Goal: Navigation & Orientation: Understand site structure

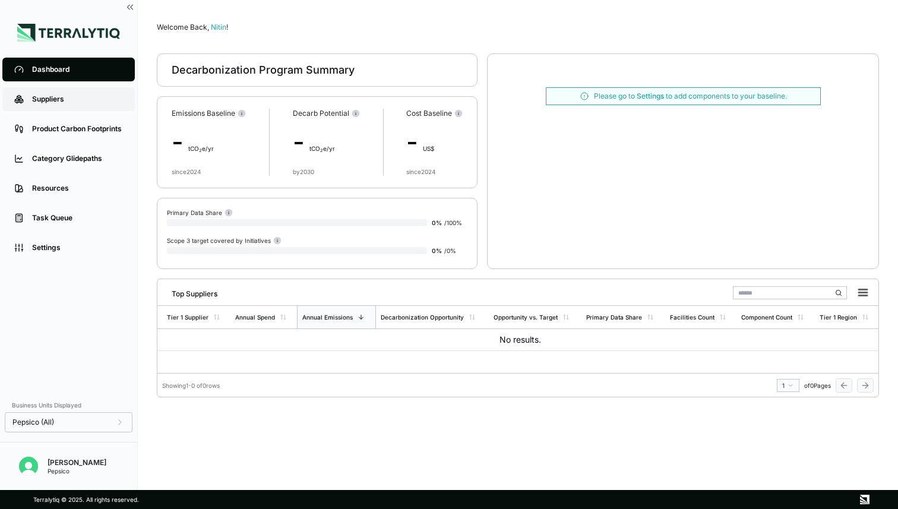
click at [33, 99] on div "Suppliers" at bounding box center [77, 98] width 91 height 9
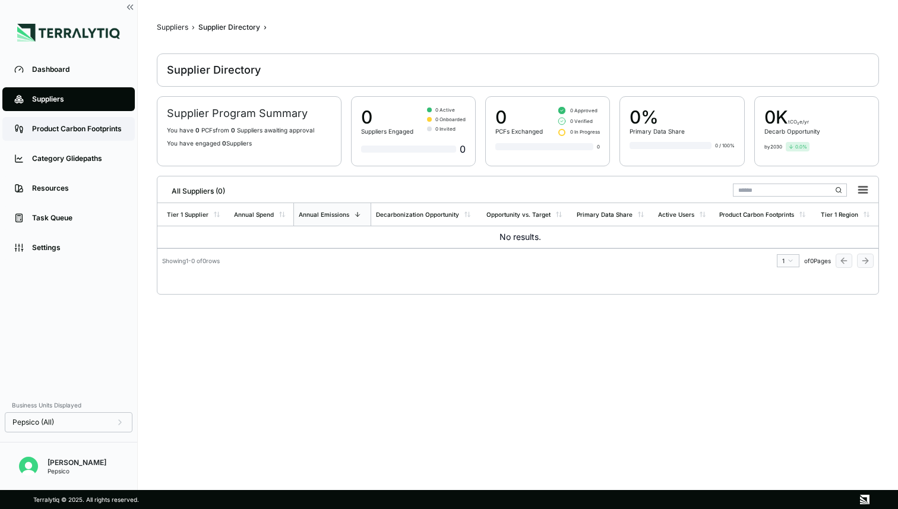
click at [52, 128] on div "Product Carbon Footprints" at bounding box center [77, 128] width 91 height 9
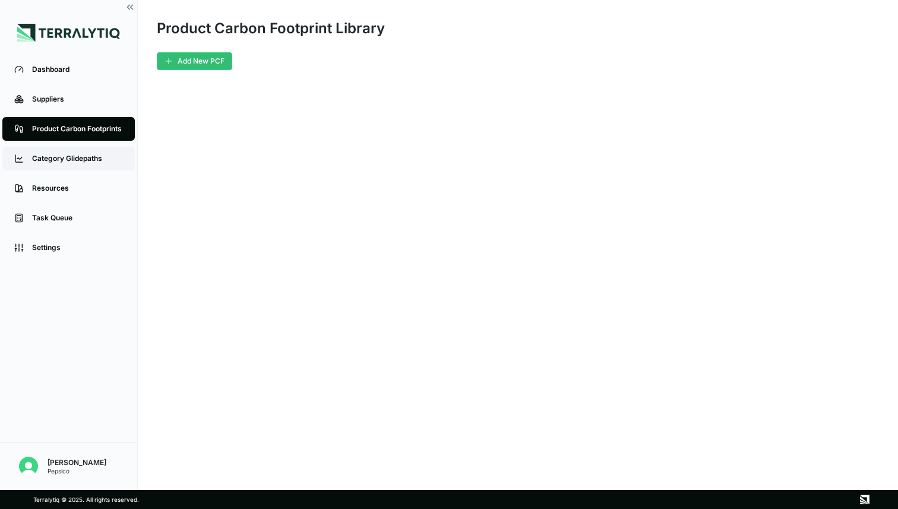
click at [60, 161] on div "Category Glidepaths" at bounding box center [77, 158] width 91 height 9
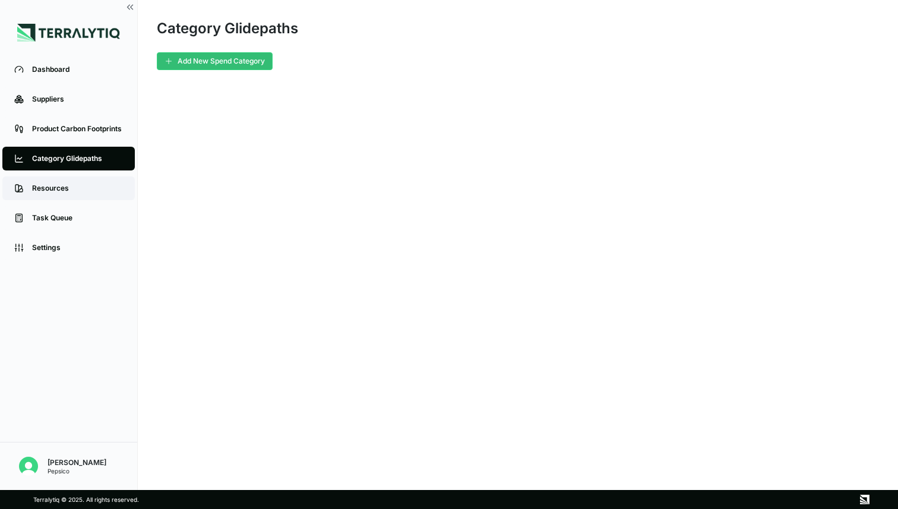
click at [58, 188] on div "Resources" at bounding box center [77, 187] width 91 height 9
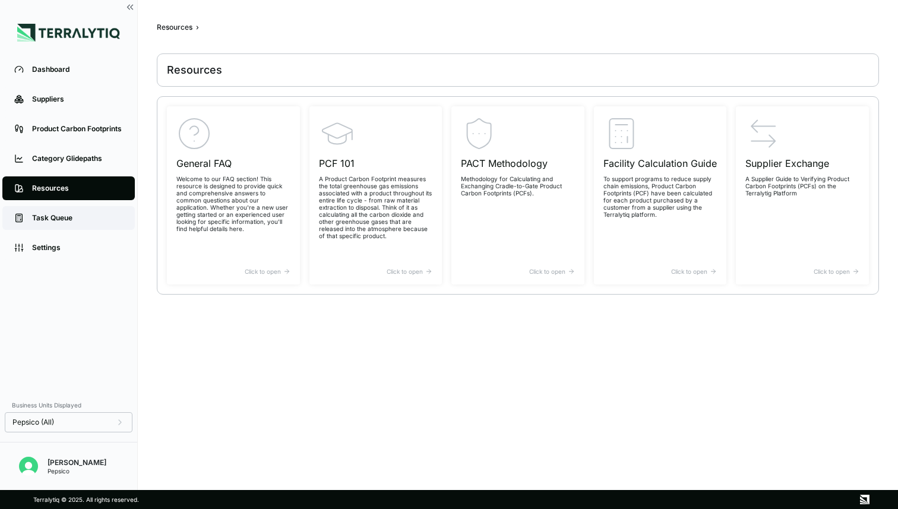
click at [58, 221] on div "Task Queue" at bounding box center [77, 217] width 91 height 9
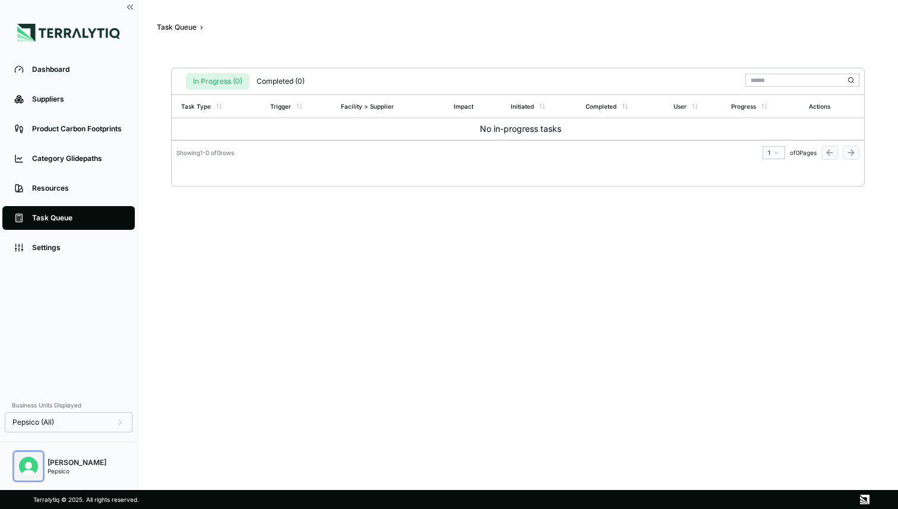
click at [23, 467] on img "Open user button" at bounding box center [28, 465] width 19 height 19
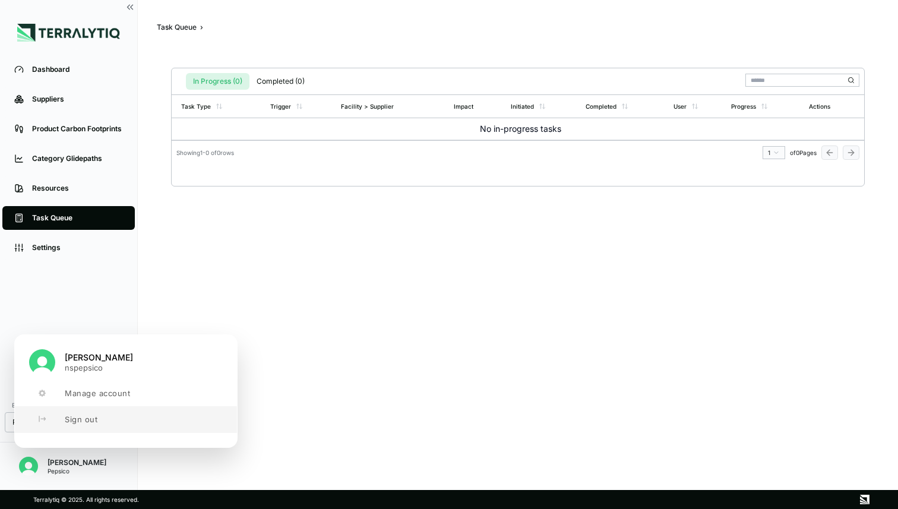
click at [77, 415] on span "Sign out" at bounding box center [81, 418] width 33 height 9
